Goal: Transaction & Acquisition: Subscribe to service/newsletter

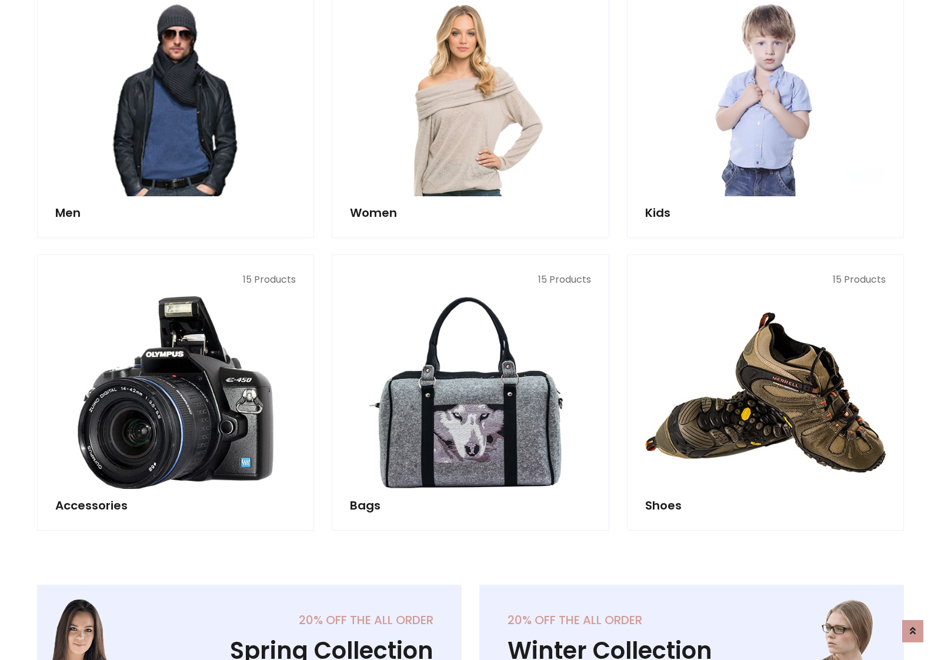
scroll to position [853, 0]
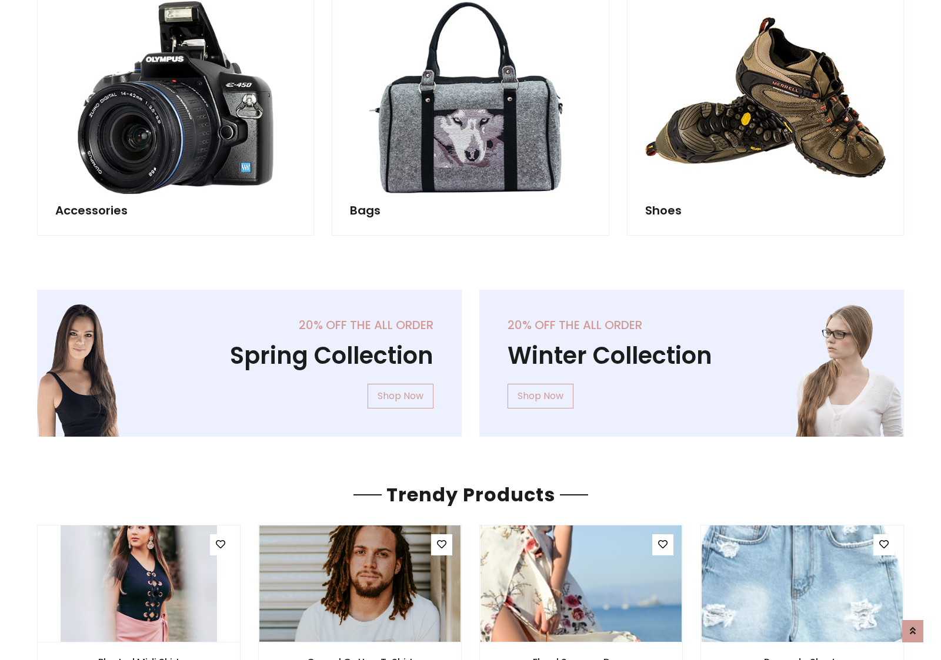
click at [470, 358] on div "20% off the all order Winter Collection Shop Now" at bounding box center [691, 373] width 442 height 166
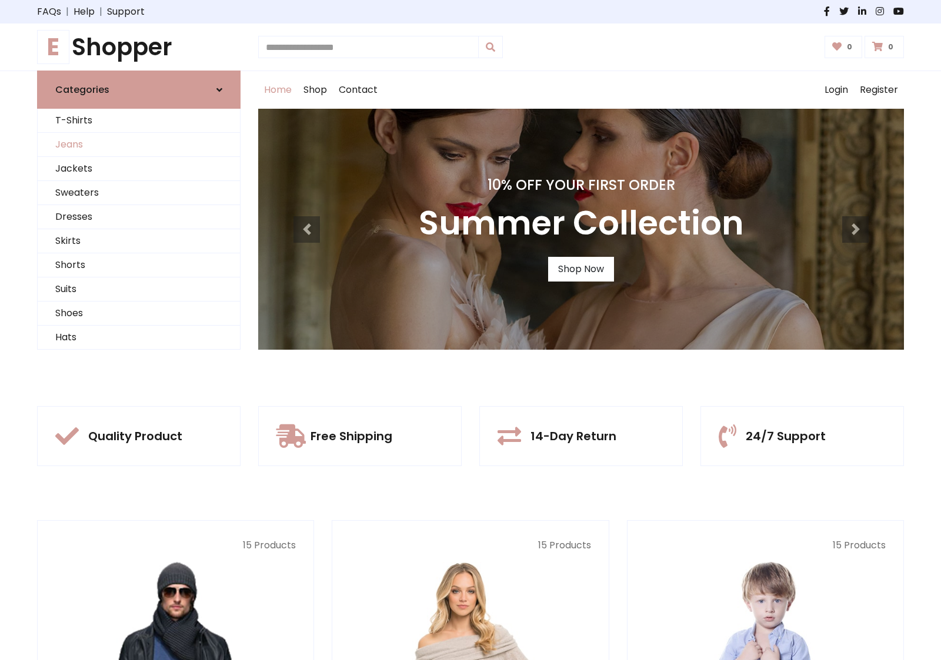
click at [139, 145] on link "Jeans" at bounding box center [139, 145] width 202 height 24
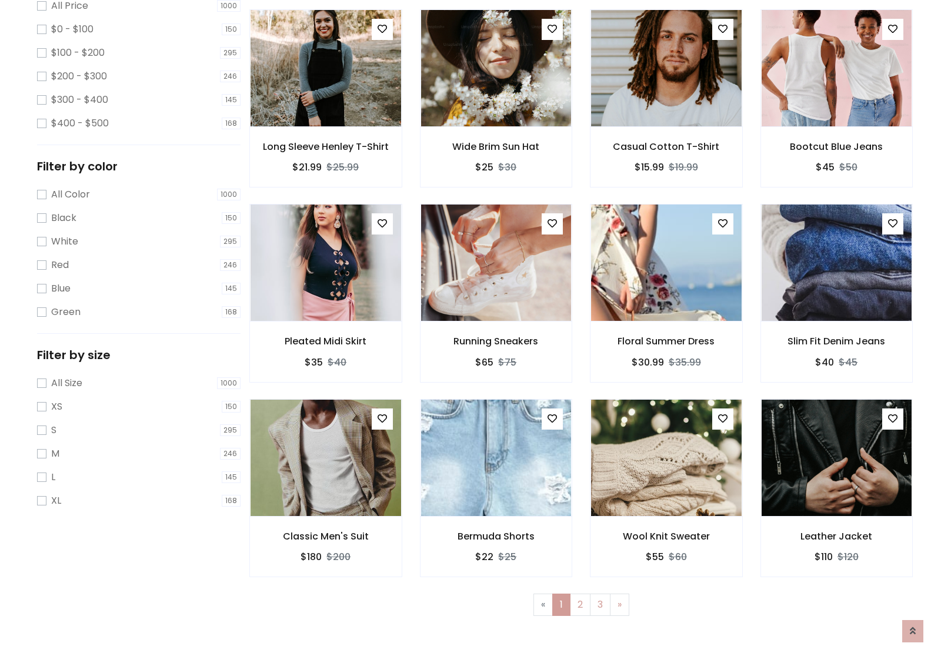
scroll to position [371, 0]
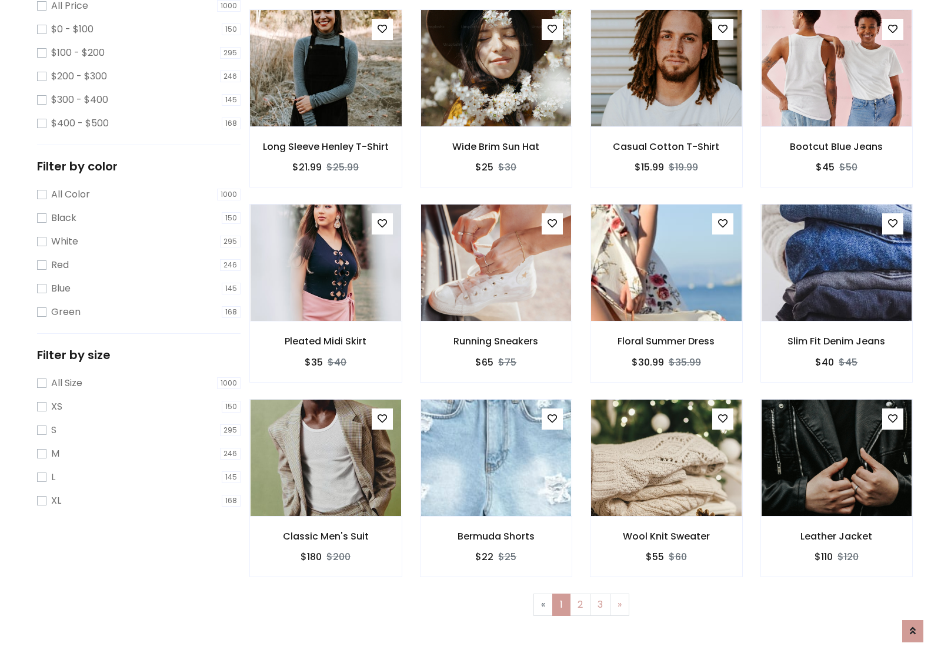
click at [325, 118] on img at bounding box center [325, 68] width 180 height 282
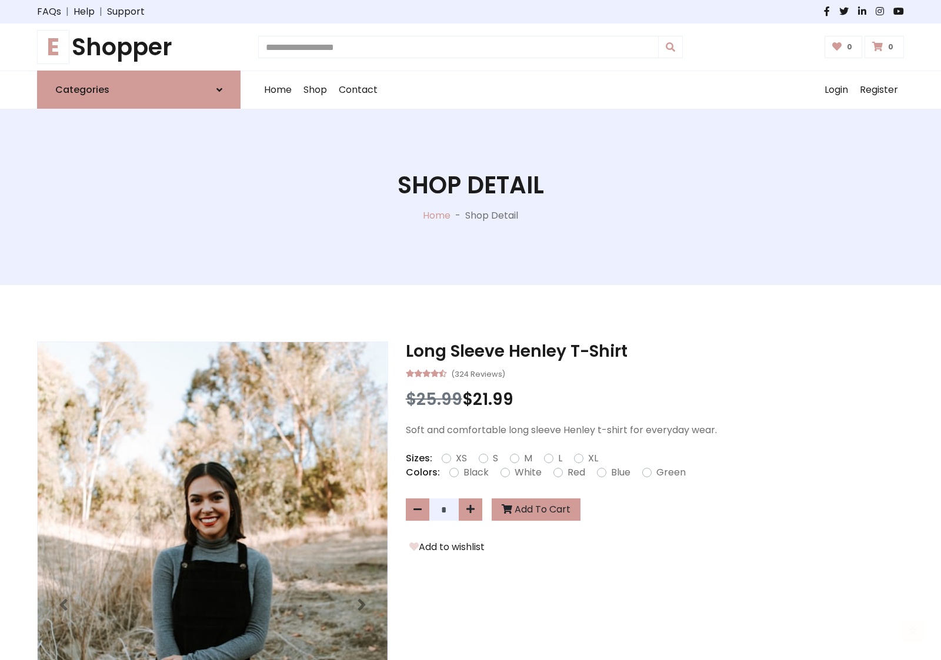
scroll to position [126, 0]
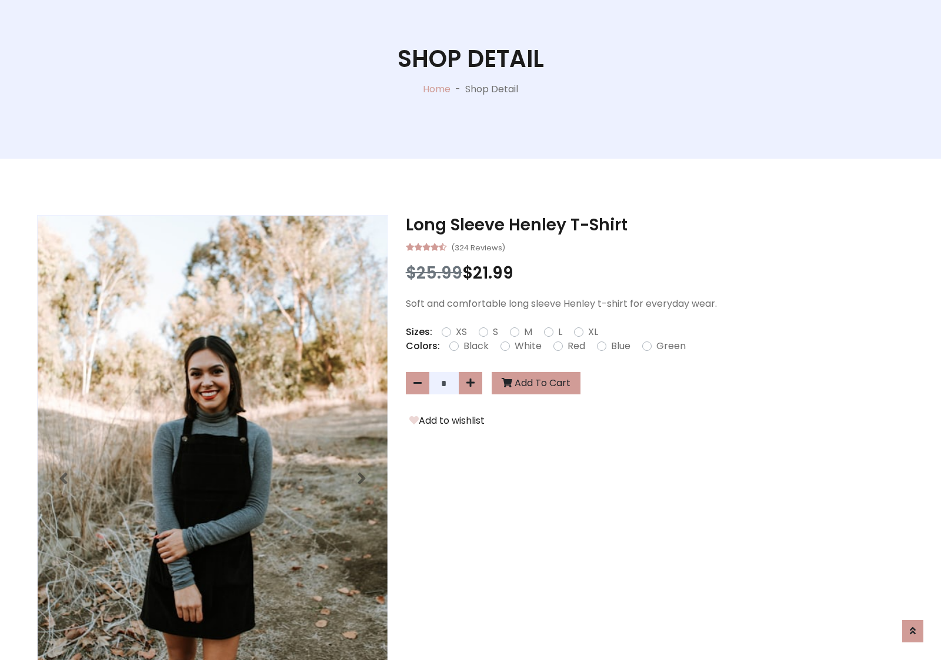
click at [574, 346] on label "Red" at bounding box center [576, 346] width 18 height 14
click at [470, 330] on form "XS S M L XL" at bounding box center [525, 332] width 166 height 14
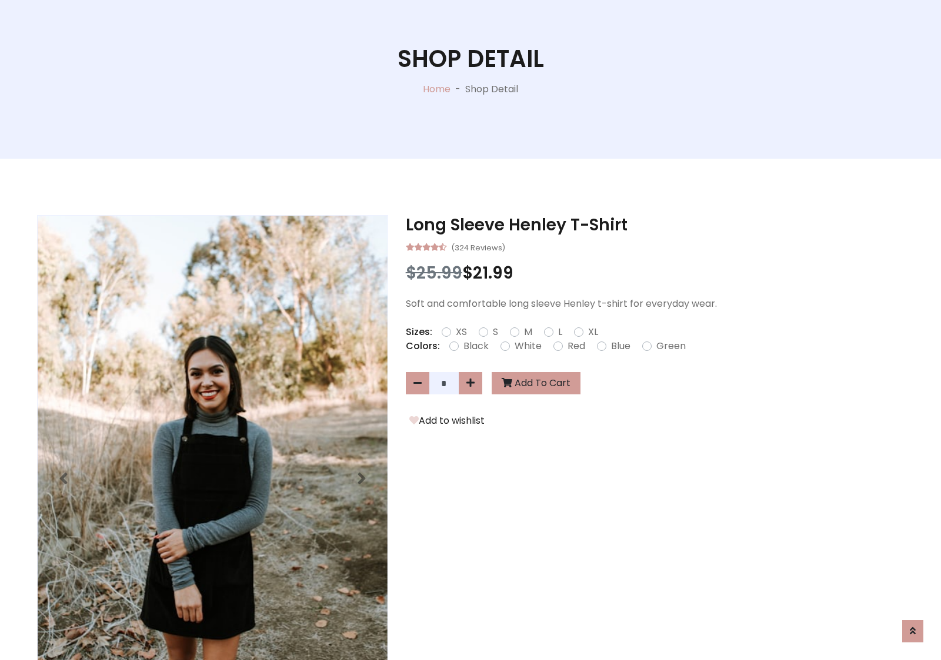
click at [470, 330] on form "XS S M L XL" at bounding box center [525, 332] width 166 height 14
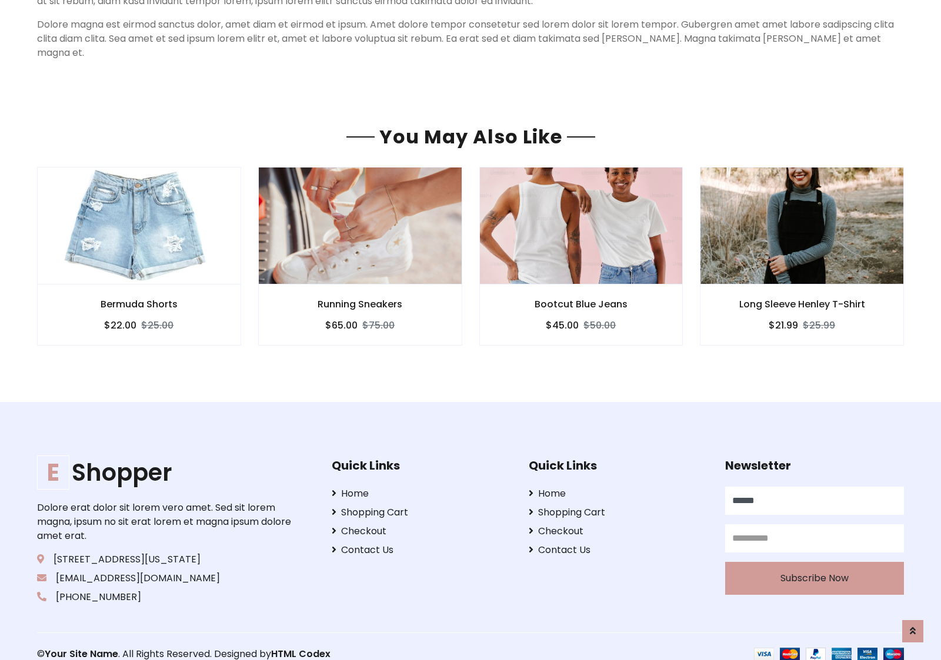
scroll to position [1009, 0]
type input "******"
type input "**********"
click at [814, 564] on button "Subscribe Now" at bounding box center [814, 579] width 179 height 33
